Goal: Ask a question

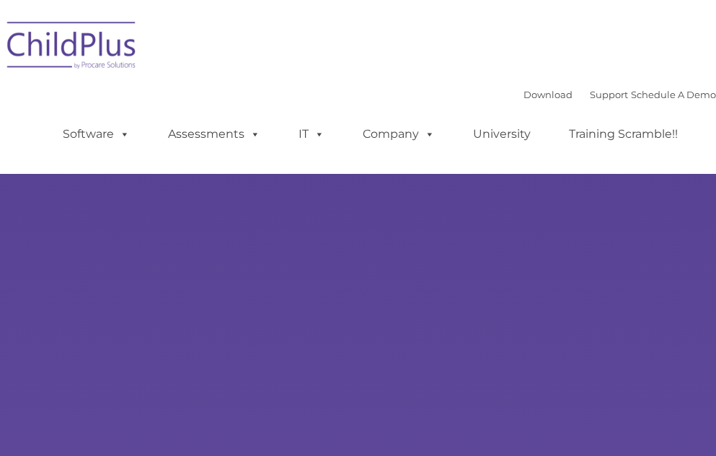
type input ""
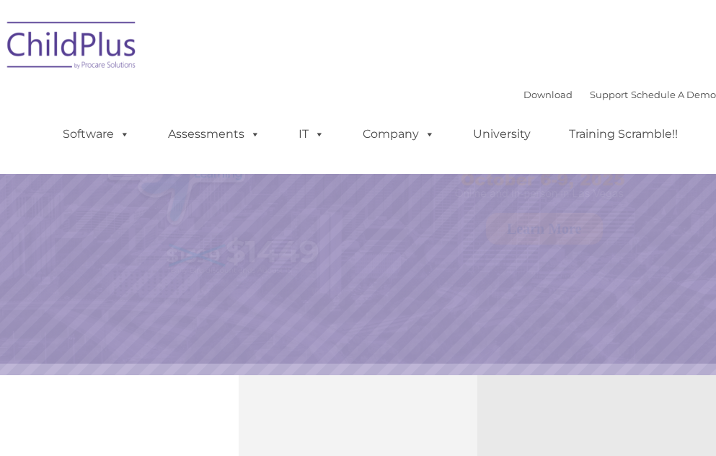
select select "MEDIUM"
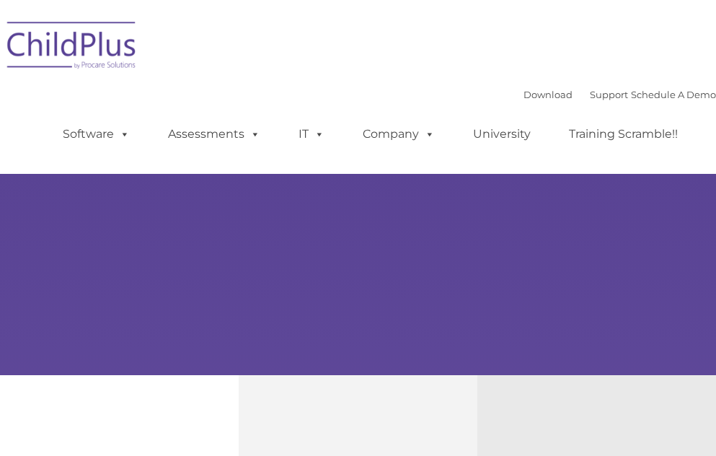
type input ""
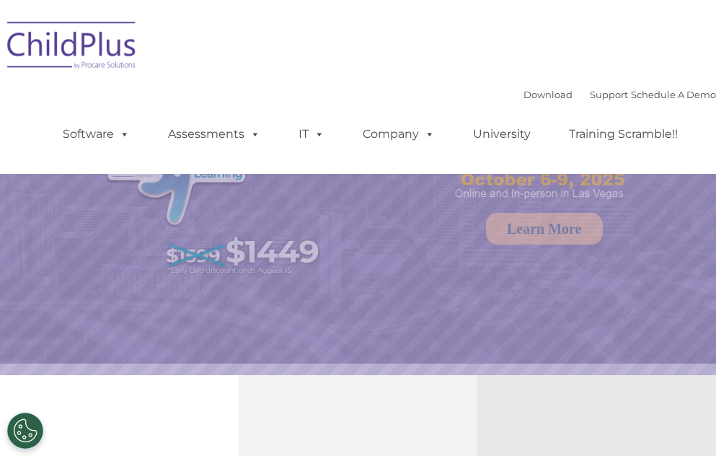
select select "MEDIUM"
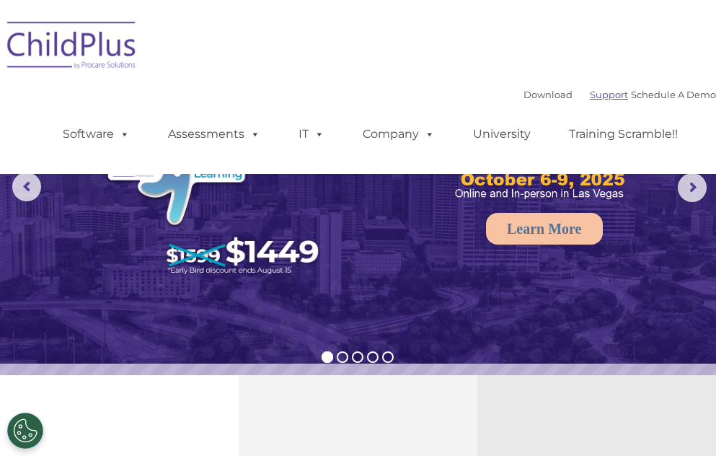
click at [590, 89] on link "Support" at bounding box center [609, 95] width 38 height 12
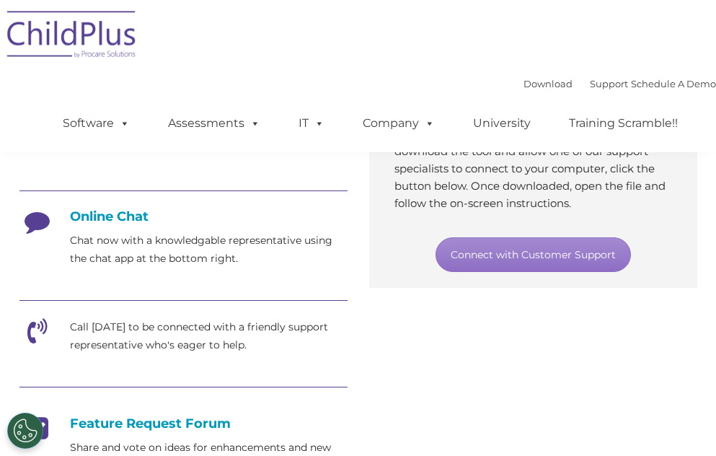
scroll to position [332, 0]
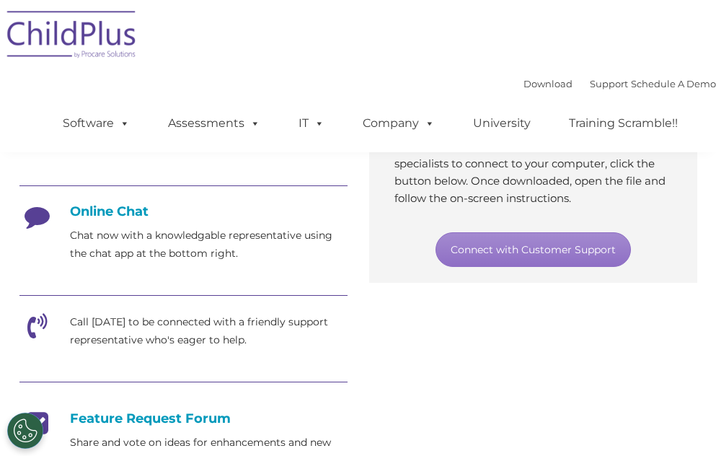
click at [131, 210] on h4 "Online Chat" at bounding box center [183, 211] width 328 height 16
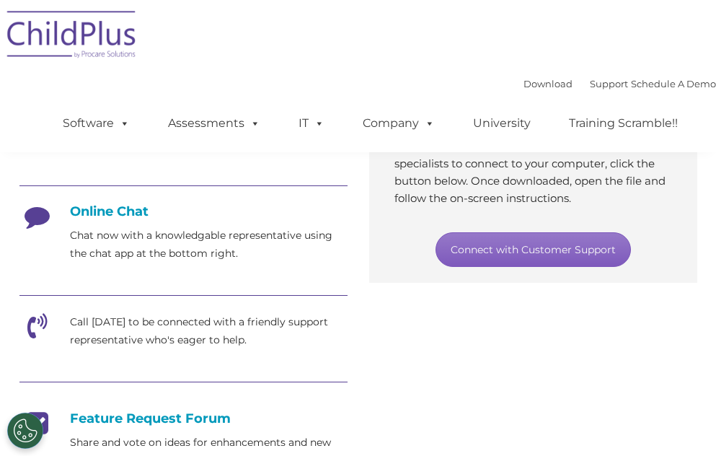
click at [540, 255] on link "Connect with Customer Support" at bounding box center [532, 249] width 195 height 35
click at [518, 262] on link "Connect with Customer Support" at bounding box center [532, 249] width 195 height 35
